Goal: Navigation & Orientation: Go to known website

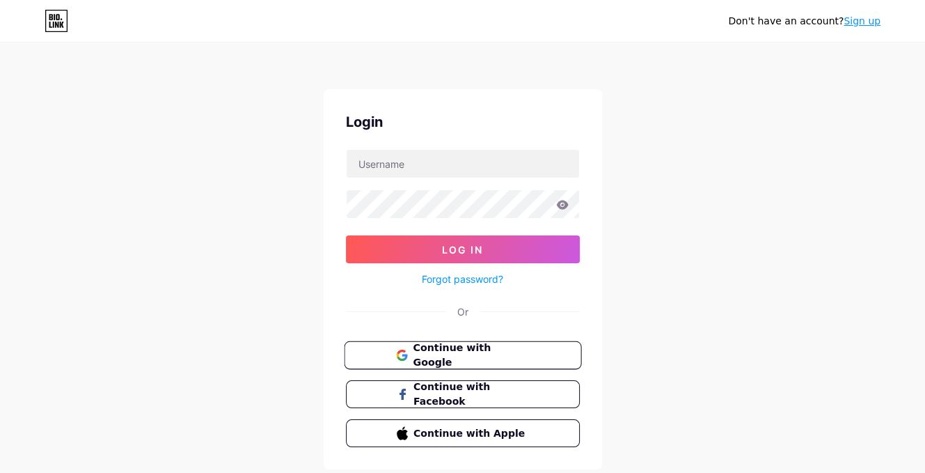
click at [453, 350] on span "Continue with Google" at bounding box center [471, 355] width 116 height 30
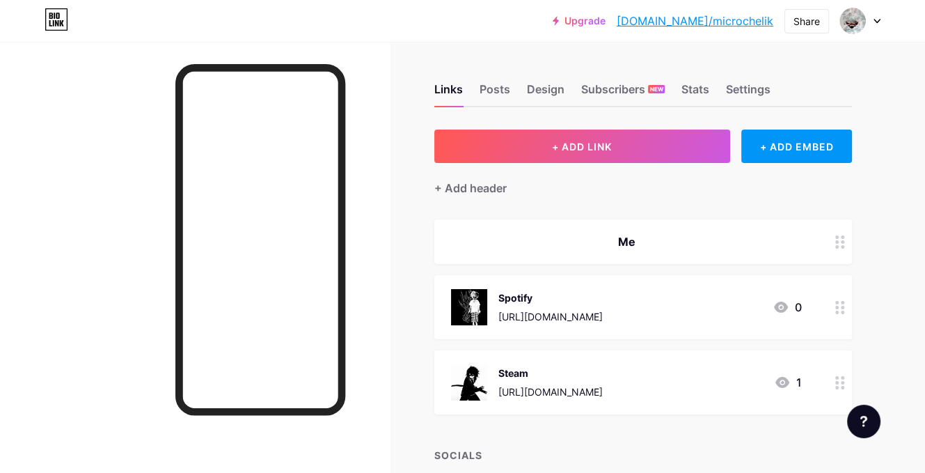
click at [157, 470] on div at bounding box center [195, 278] width 390 height 473
click at [156, 472] on div at bounding box center [195, 278] width 390 height 473
